Goal: Task Accomplishment & Management: Complete application form

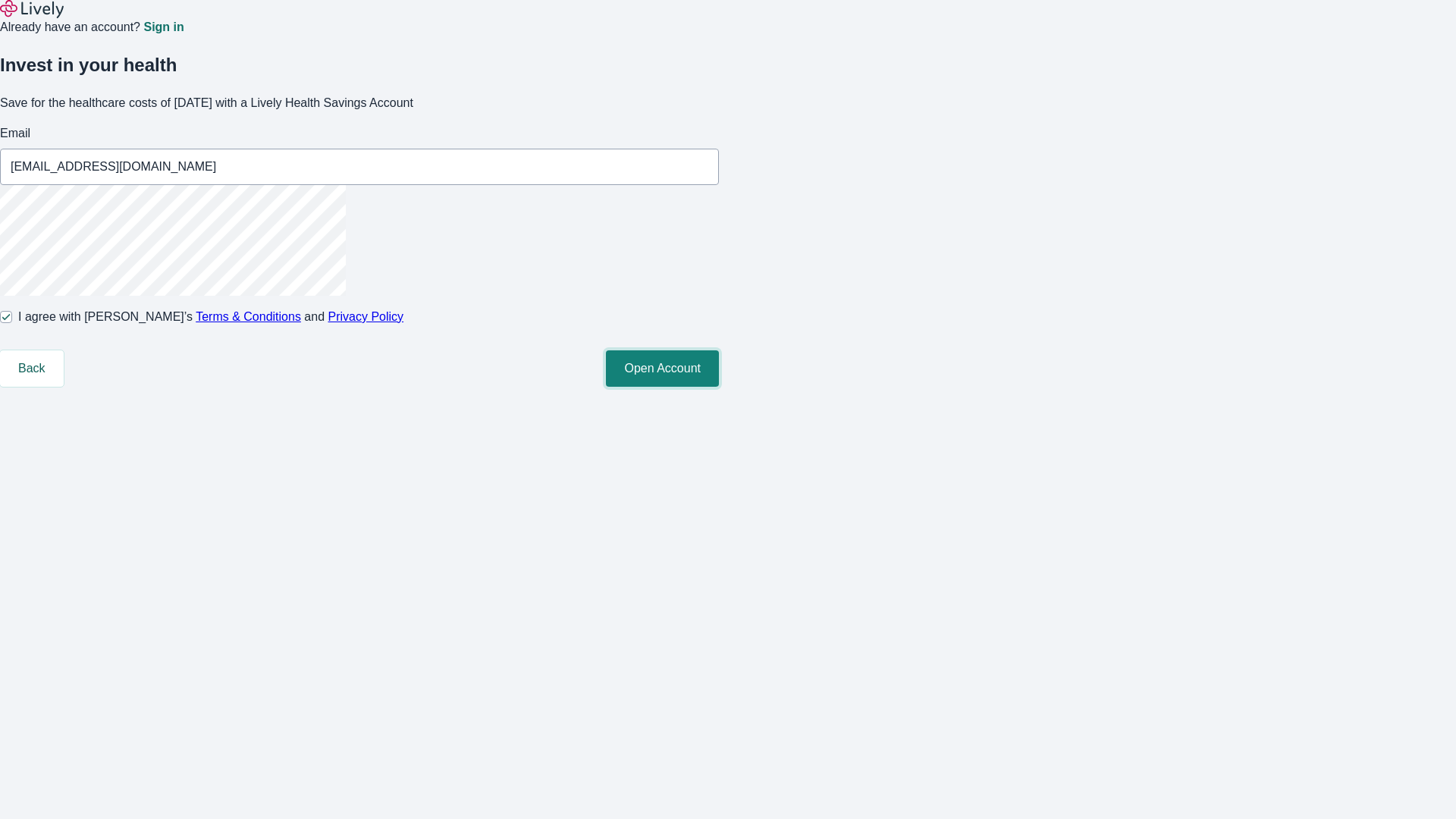
click at [719, 387] on button "Open Account" at bounding box center [662, 369] width 113 height 36
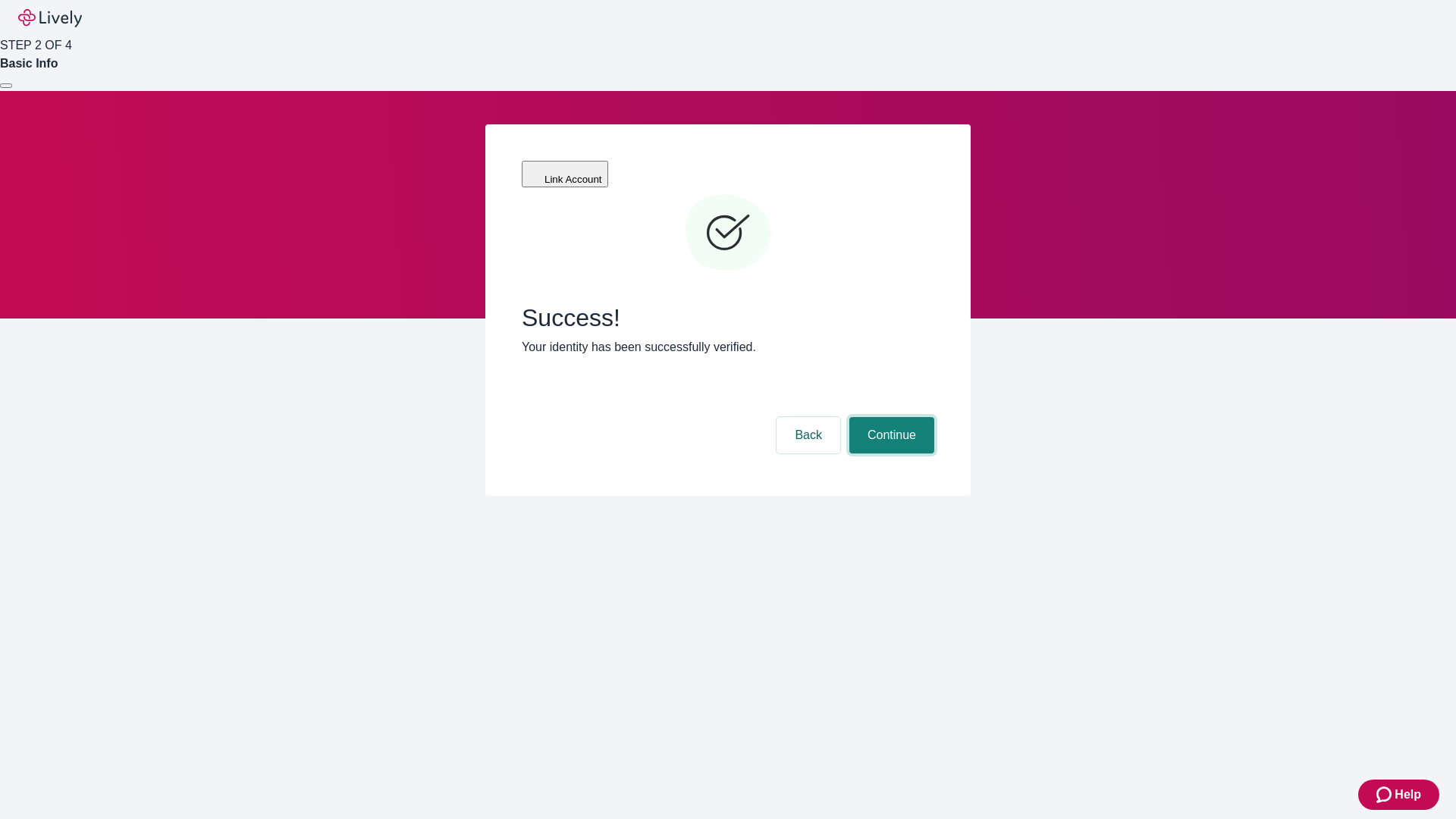
click at [889, 417] on button "Continue" at bounding box center [892, 435] width 85 height 36
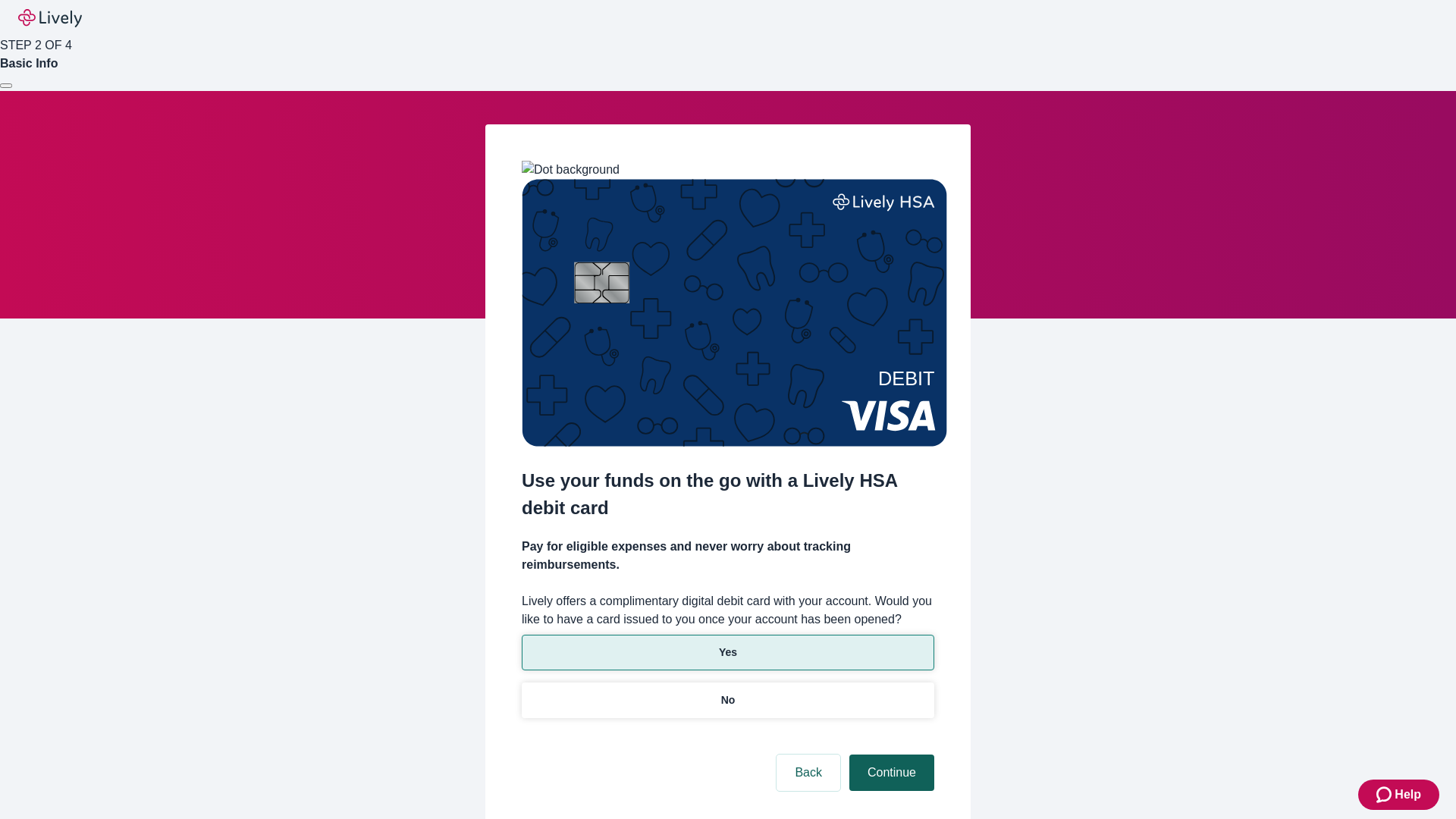
click at [727, 645] on p "Yes" at bounding box center [728, 653] width 18 height 16
click at [889, 755] on button "Continue" at bounding box center [892, 773] width 85 height 36
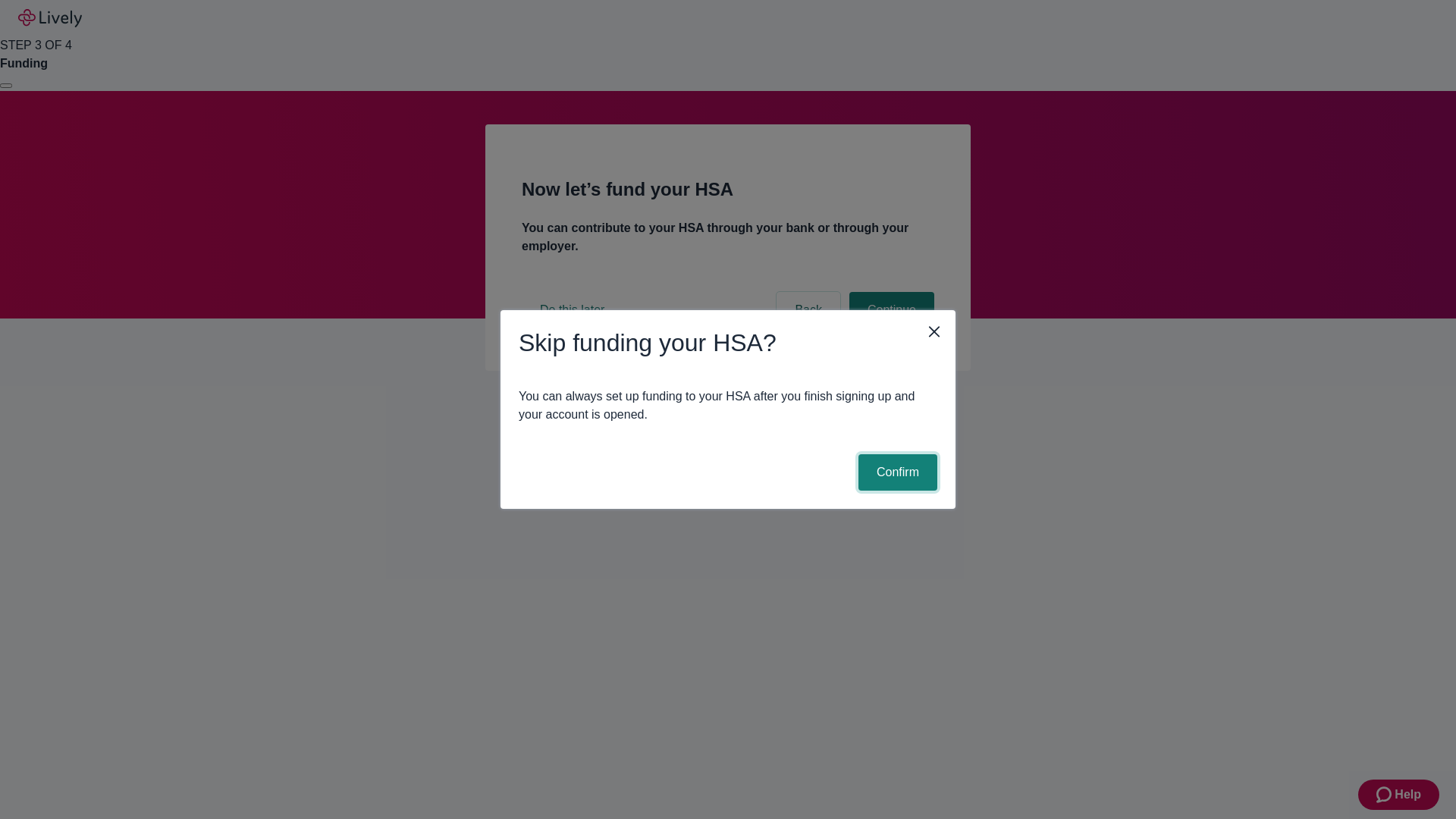
click at [896, 472] on button "Confirm" at bounding box center [897, 472] width 79 height 36
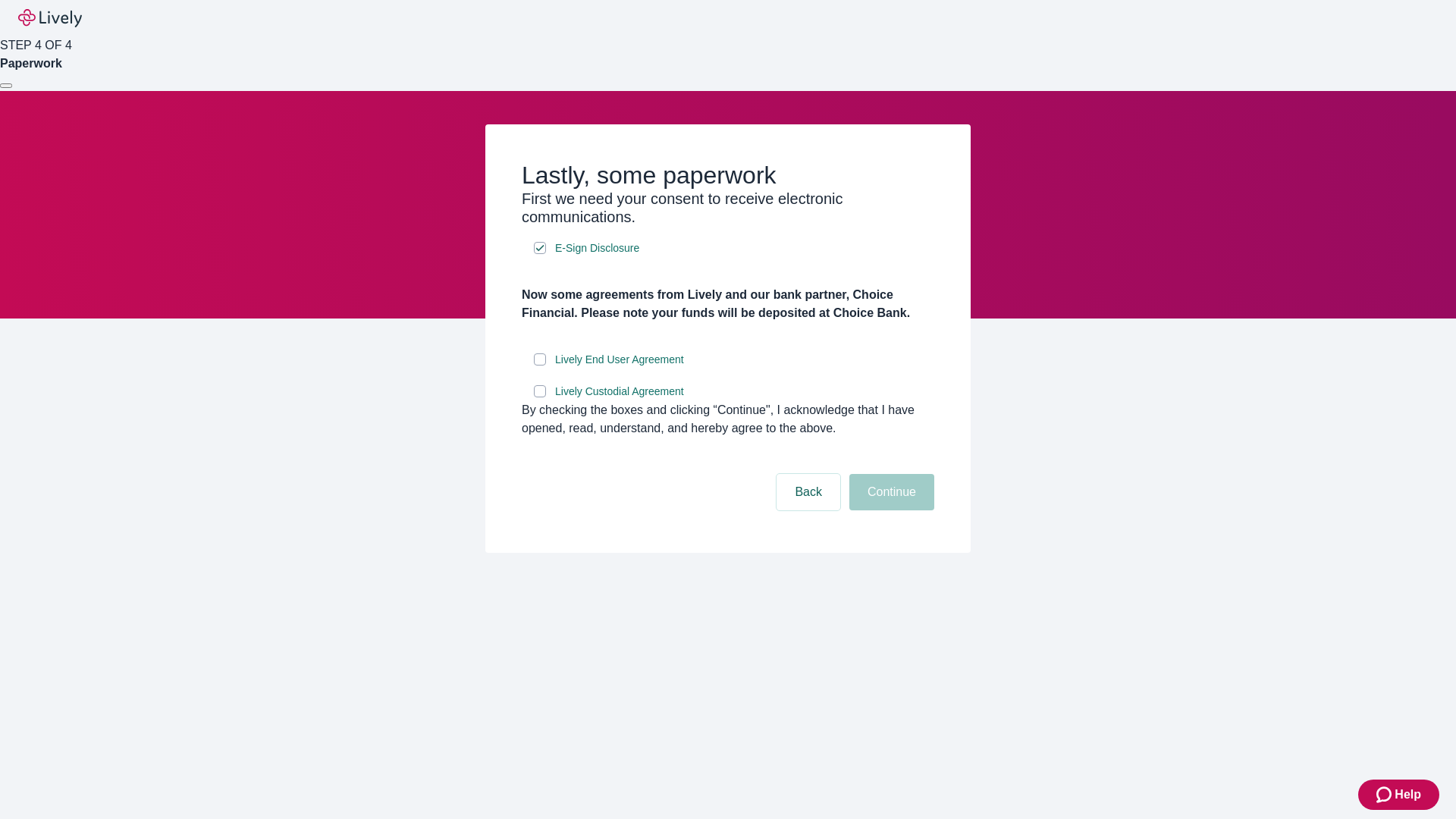
click at [540, 365] on input "Lively End User Agreement" at bounding box center [539, 359] width 12 height 12
checkbox input "true"
click at [540, 398] on input "Lively Custodial Agreement" at bounding box center [539, 391] width 12 height 12
checkbox input "true"
click at [889, 510] on button "Continue" at bounding box center [892, 492] width 85 height 36
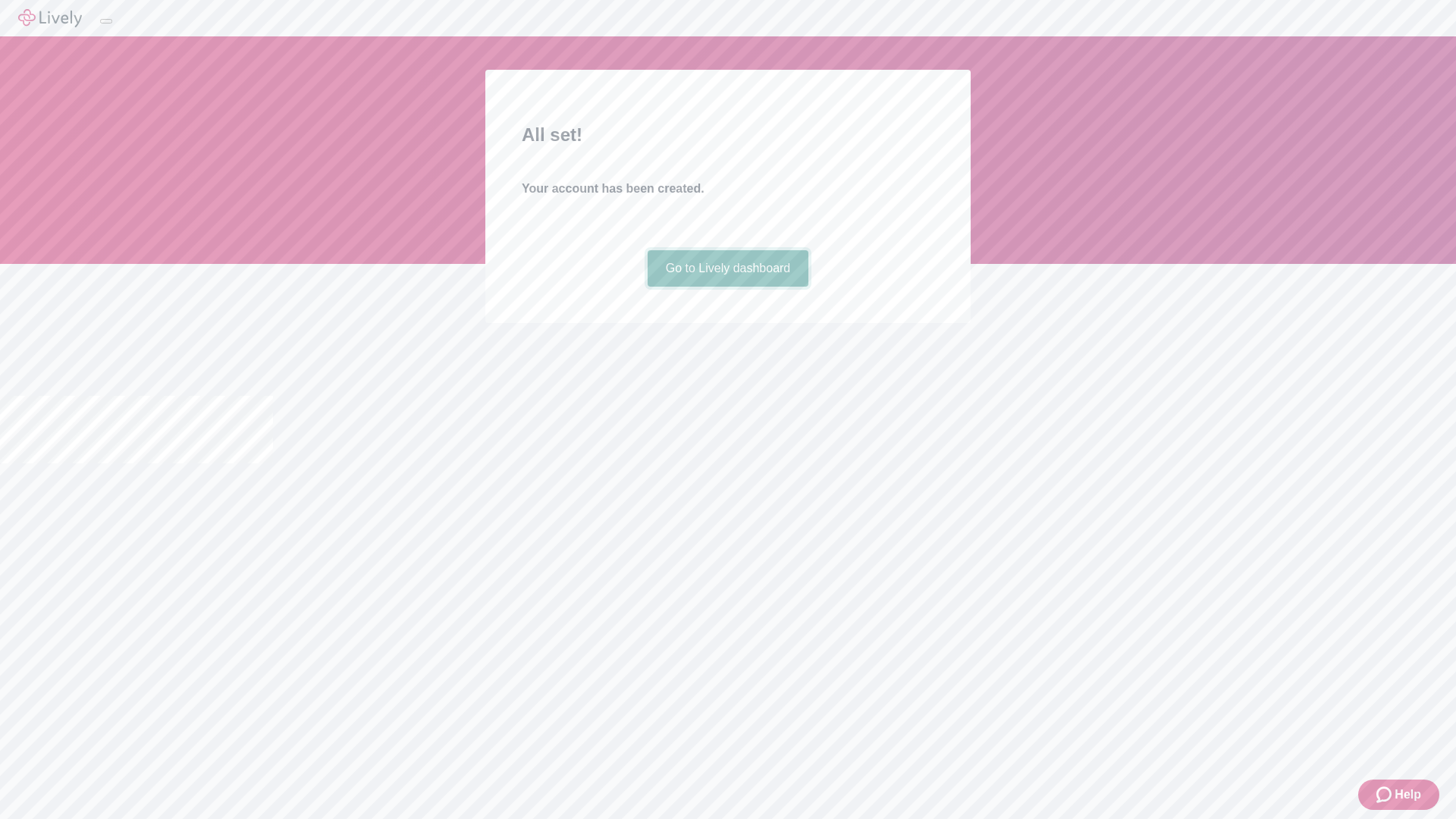
click at [727, 287] on link "Go to Lively dashboard" at bounding box center [728, 268] width 161 height 36
